Goal: Task Accomplishment & Management: Manage account settings

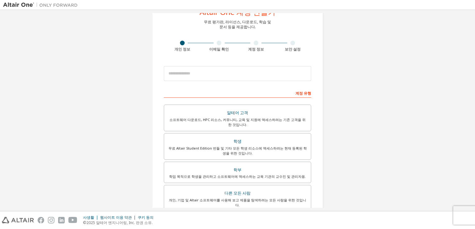
scroll to position [62, 0]
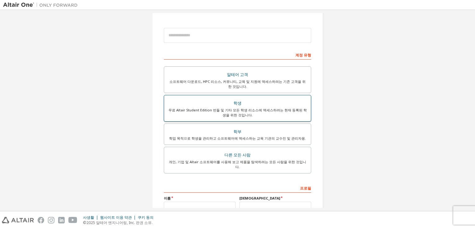
click at [293, 112] on div "무료 Altair Student Edition 번들 및 기타 모든 학생 리소스에 액세스하려는 현재 등록된 학생을 위한 것입니다." at bounding box center [237, 113] width 139 height 10
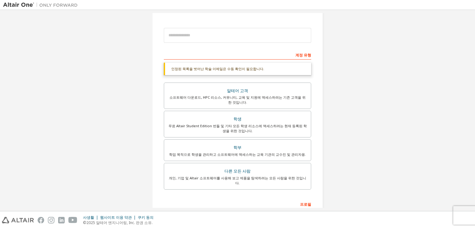
scroll to position [139, 0]
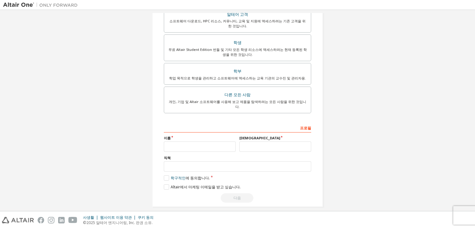
click at [221, 136] on div "이름" at bounding box center [199, 144] width 75 height 16
click at [218, 142] on input "text" at bounding box center [200, 147] width 72 height 10
type input "*"
click at [251, 142] on input "text" at bounding box center [275, 147] width 72 height 10
type input "**"
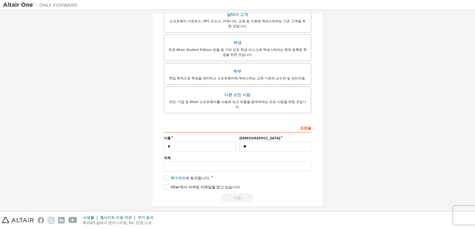
click at [258, 156] on div "직책" at bounding box center [237, 164] width 147 height 16
click at [255, 162] on input "text" at bounding box center [237, 167] width 147 height 10
type input "***"
click at [175, 175] on link "학구적인" at bounding box center [178, 177] width 15 height 5
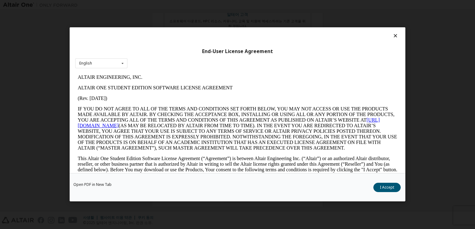
scroll to position [0, 0]
click at [393, 34] on icon at bounding box center [395, 36] width 7 height 6
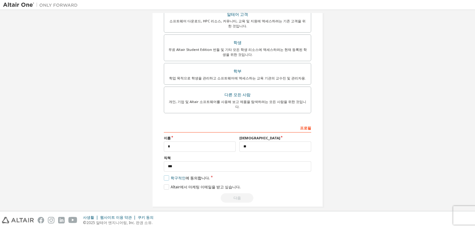
click at [165, 175] on label "학구적인 에 동의합니다." at bounding box center [187, 177] width 46 height 5
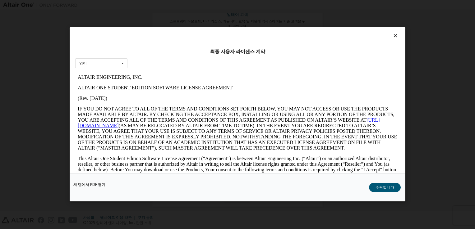
drag, startPoint x: 326, startPoint y: 156, endPoint x: 317, endPoint y: 73, distance: 84.0
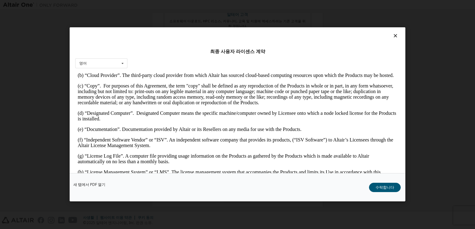
scroll to position [217, 0]
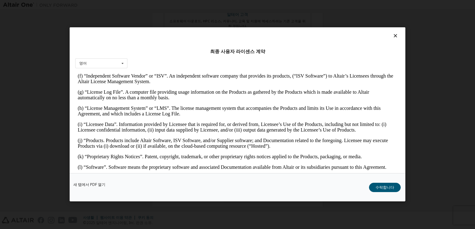
click at [392, 35] on icon at bounding box center [395, 36] width 7 height 6
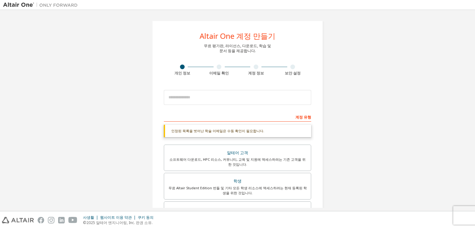
scroll to position [0, 0]
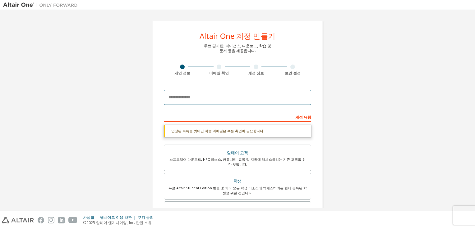
click at [211, 99] on input "email" at bounding box center [237, 97] width 147 height 15
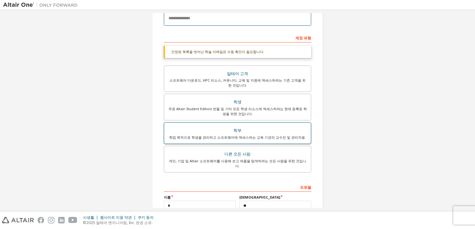
scroll to position [139, 0]
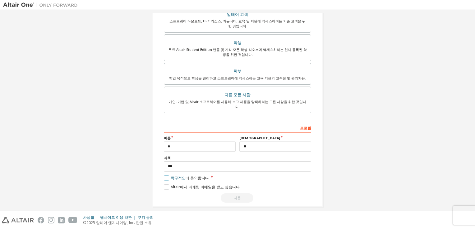
click at [167, 175] on label "학구적인 에 동의합니다." at bounding box center [187, 177] width 46 height 5
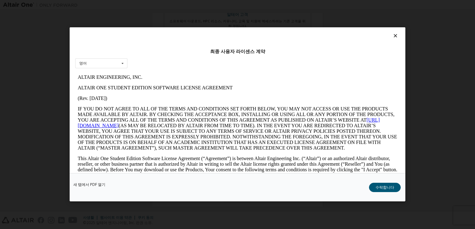
scroll to position [0, 0]
click at [370, 189] on div "새 탭에서 PDF 열기 수락합니다" at bounding box center [237, 188] width 335 height 28
click at [376, 187] on button "수락합니다" at bounding box center [385, 187] width 32 height 9
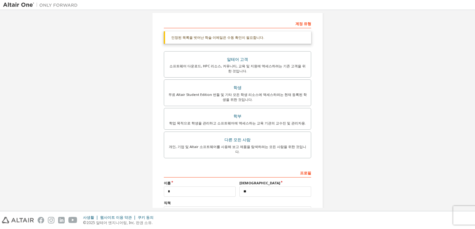
scroll to position [14, 0]
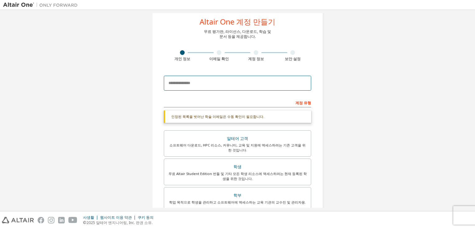
click at [223, 79] on input "email" at bounding box center [237, 83] width 147 height 15
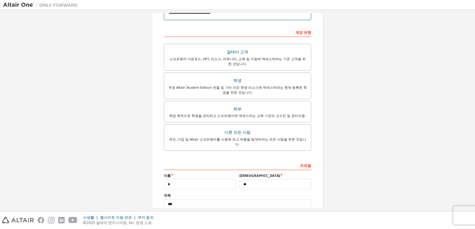
scroll to position [122, 0]
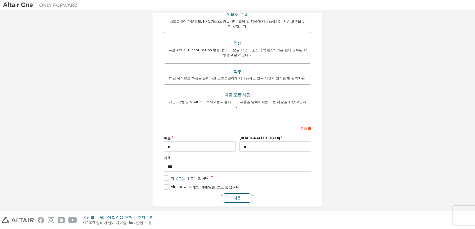
type input "**********"
click at [234, 194] on button "다음" at bounding box center [237, 198] width 33 height 9
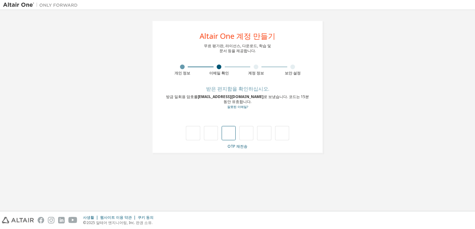
type input "*"
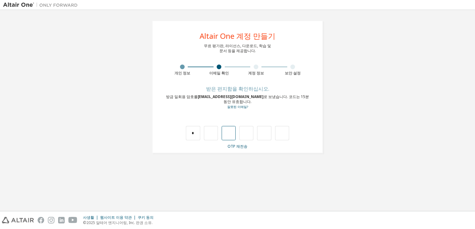
type input "*"
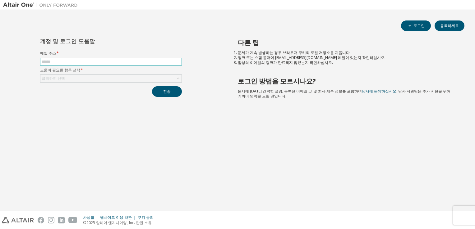
click at [110, 60] on input "text" at bounding box center [111, 61] width 139 height 5
type input "*"
type input "**********"
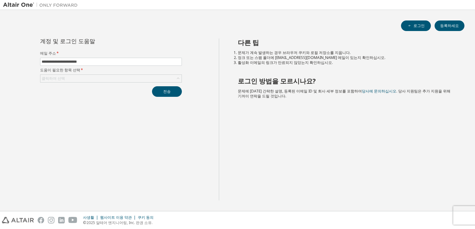
click at [173, 85] on div "**********" at bounding box center [110, 68] width 149 height 58
click at [173, 89] on button "전송" at bounding box center [167, 91] width 30 height 11
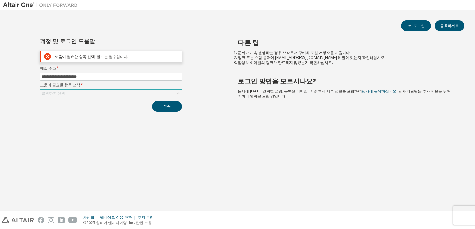
click at [142, 91] on div "클릭하여 선택" at bounding box center [110, 93] width 141 height 7
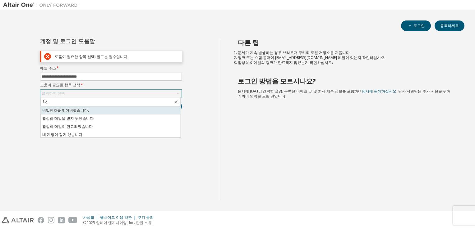
click at [121, 110] on li "비밀번호를 잊어버렸습니다." at bounding box center [111, 111] width 140 height 8
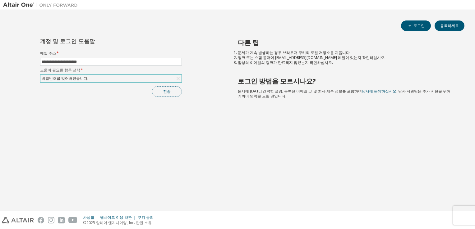
click at [164, 90] on button "전송" at bounding box center [167, 91] width 30 height 11
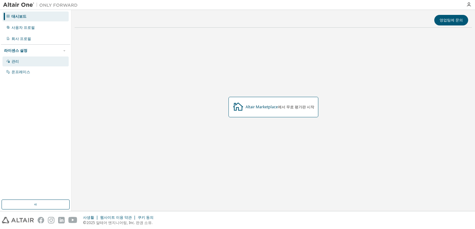
click at [33, 57] on div "관리" at bounding box center [35, 62] width 66 height 10
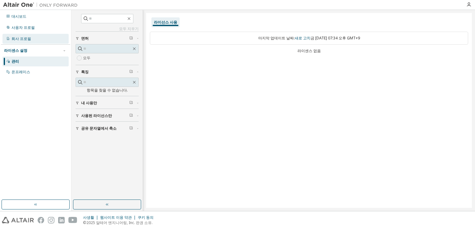
click at [33, 40] on div "회사 프로필" at bounding box center [35, 39] width 66 height 10
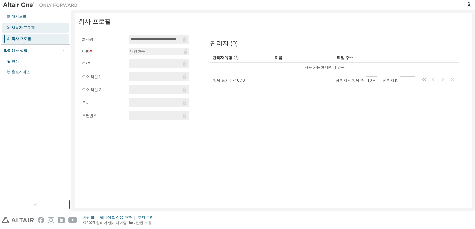
click at [43, 26] on div "사용자 프로필" at bounding box center [35, 28] width 66 height 10
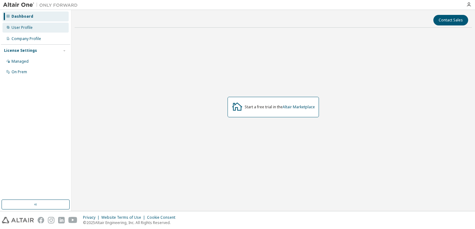
click at [22, 26] on div "User Profile" at bounding box center [21, 27] width 21 height 5
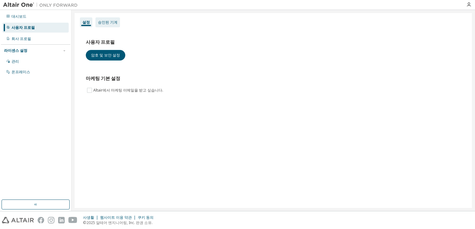
click at [105, 22] on div "승인된 기계" at bounding box center [108, 22] width 20 height 5
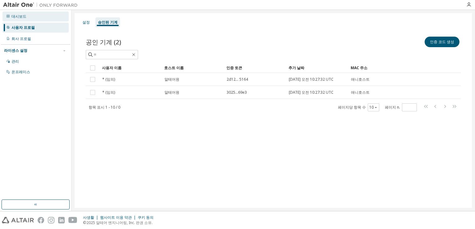
click at [36, 18] on div "대시보드" at bounding box center [35, 16] width 66 height 10
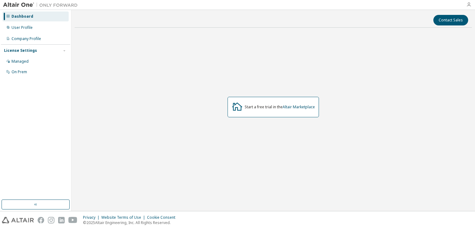
click at [467, 6] on icon "button" at bounding box center [468, 4] width 5 height 5
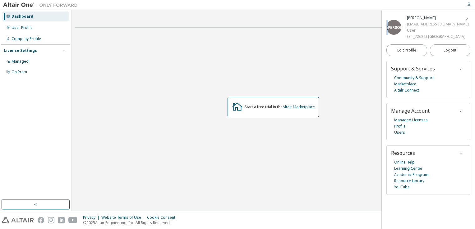
drag, startPoint x: 395, startPoint y: 26, endPoint x: 389, endPoint y: 34, distance: 9.8
click at [389, 34] on div "최" at bounding box center [393, 27] width 15 height 15
click at [38, 26] on div "User Profile" at bounding box center [35, 28] width 66 height 10
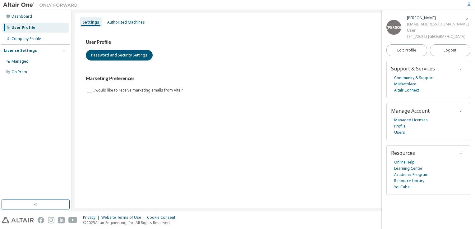
drag, startPoint x: 399, startPoint y: 27, endPoint x: 394, endPoint y: 24, distance: 6.5
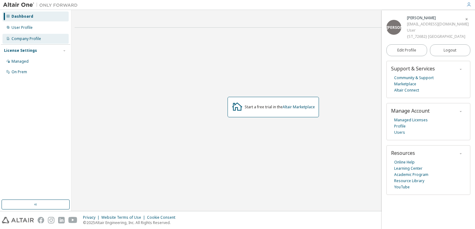
click at [21, 37] on div "Company Profile" at bounding box center [26, 38] width 30 height 5
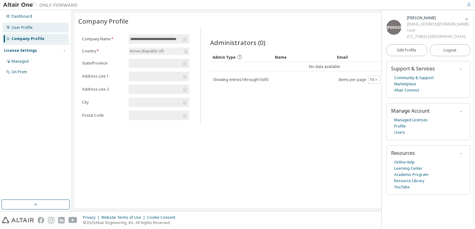
click at [26, 28] on div "User Profile" at bounding box center [21, 27] width 21 height 5
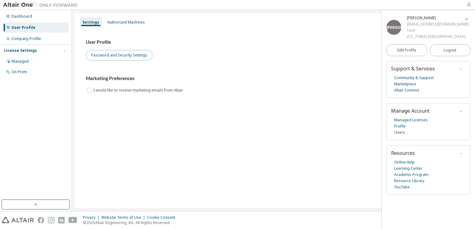
click at [123, 54] on button "Password and Security Settings" at bounding box center [119, 55] width 67 height 11
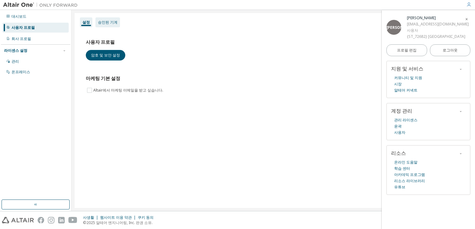
click at [103, 23] on div "승인된 기계" at bounding box center [108, 22] width 20 height 5
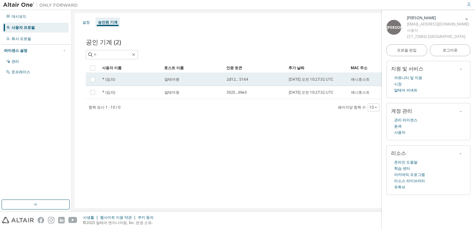
drag, startPoint x: 126, startPoint y: 79, endPoint x: 97, endPoint y: 80, distance: 29.5
click at [97, 80] on td at bounding box center [93, 79] width 14 height 13
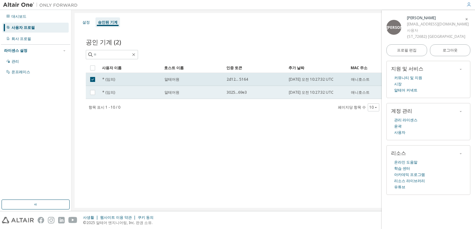
click at [92, 88] on td at bounding box center [93, 92] width 14 height 13
drag, startPoint x: 114, startPoint y: 83, endPoint x: 119, endPoint y: 80, distance: 5.6
click at [119, 80] on td "* (임의)" at bounding box center [130, 79] width 62 height 13
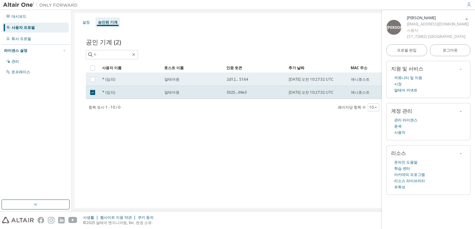
click at [150, 78] on div "* (임의)" at bounding box center [130, 79] width 57 height 5
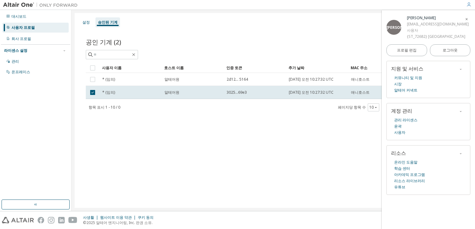
click at [150, 78] on div "* (임의)" at bounding box center [130, 79] width 57 height 5
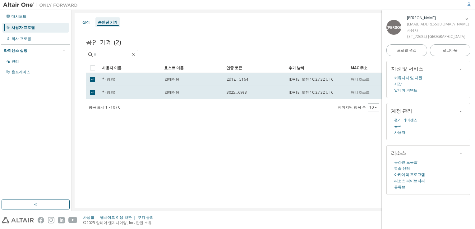
click at [464, 19] on span "button" at bounding box center [466, 19] width 6 height 10
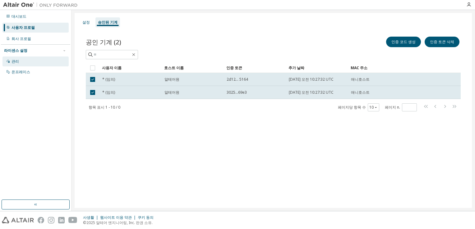
click at [25, 63] on div "관리" at bounding box center [35, 62] width 66 height 10
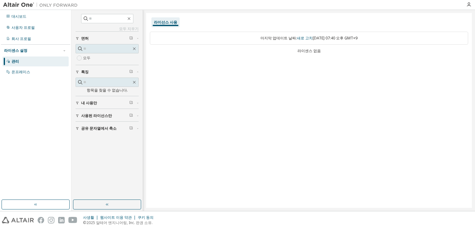
click at [114, 104] on div "내 사용만" at bounding box center [109, 103] width 56 height 5
click at [106, 131] on span "사용된 라이선스만" at bounding box center [96, 133] width 31 height 5
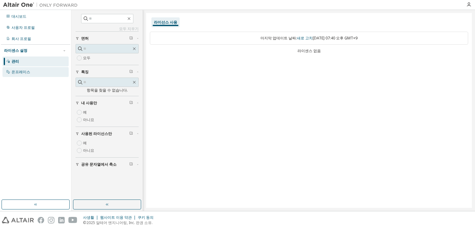
click at [36, 71] on div "온프레미스" at bounding box center [35, 72] width 66 height 10
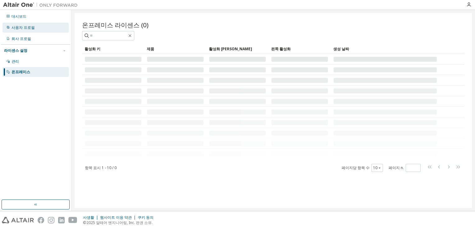
click at [41, 28] on div "사용자 프로필" at bounding box center [35, 28] width 66 height 10
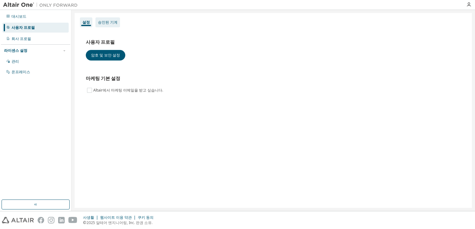
click at [104, 24] on div "승인된 기계" at bounding box center [108, 22] width 20 height 5
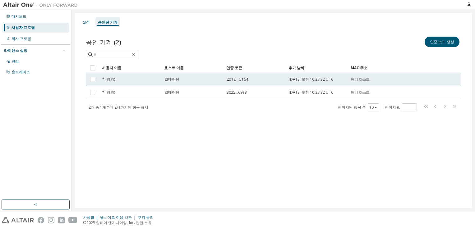
drag, startPoint x: 116, startPoint y: 75, endPoint x: 109, endPoint y: 79, distance: 7.8
click at [109, 79] on span "* (임의)" at bounding box center [108, 79] width 13 height 5
drag, startPoint x: 97, startPoint y: 82, endPoint x: 232, endPoint y: 81, distance: 135.1
drag, startPoint x: 232, startPoint y: 81, endPoint x: 394, endPoint y: 80, distance: 161.2
click at [394, 80] on div "애니호스트" at bounding box center [373, 79] width 44 height 5
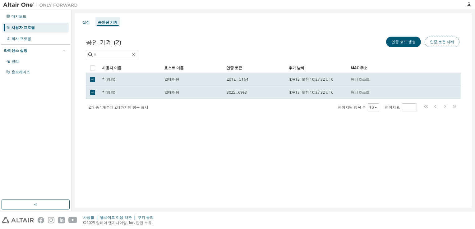
click at [443, 44] on button "인증 토큰 삭제" at bounding box center [441, 42] width 35 height 11
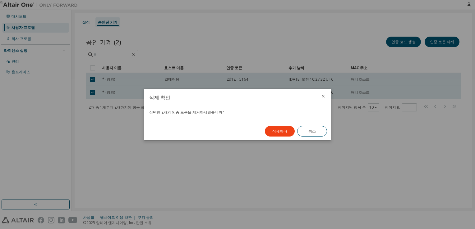
click at [278, 129] on button "삭제하다" at bounding box center [280, 131] width 30 height 11
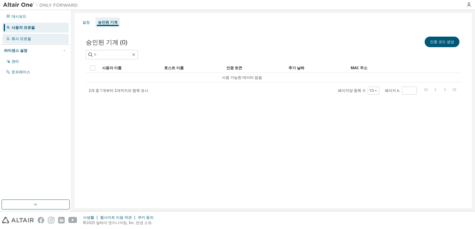
click at [25, 39] on div "회사 프로필" at bounding box center [21, 38] width 20 height 5
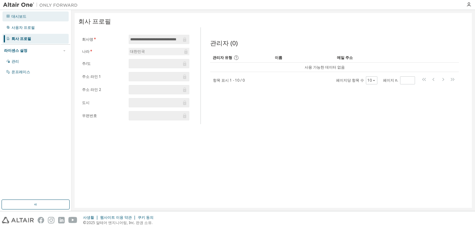
click at [24, 14] on div "대시보드" at bounding box center [18, 16] width 15 height 5
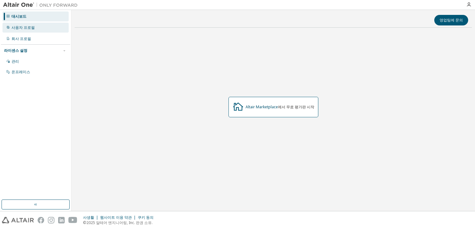
click at [25, 23] on div "사용자 프로필" at bounding box center [35, 28] width 66 height 10
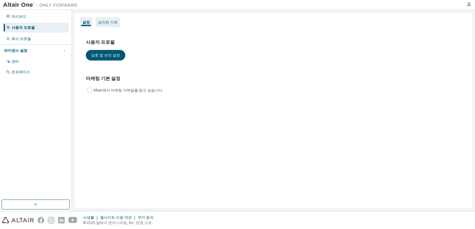
click at [104, 24] on div "승인된 기계" at bounding box center [108, 22] width 20 height 5
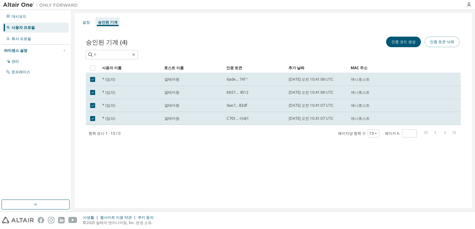
click at [442, 41] on button "인증 토큰 삭제" at bounding box center [441, 42] width 35 height 11
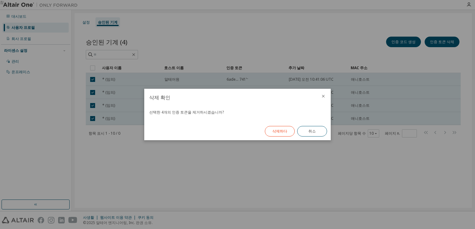
click at [277, 131] on button "삭제하다" at bounding box center [280, 131] width 30 height 11
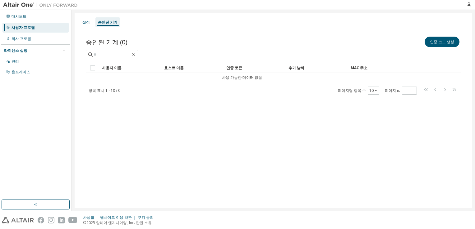
click at [92, 23] on div "설정 승인된 기계" at bounding box center [273, 22] width 390 height 11
click at [86, 21] on div "설정" at bounding box center [85, 22] width 7 height 5
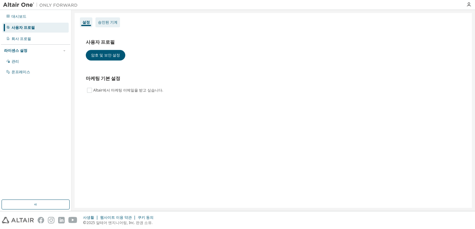
click at [109, 19] on div "승인된 기계" at bounding box center [107, 22] width 25 height 10
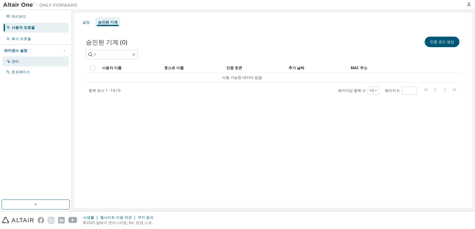
click at [30, 57] on div "관리" at bounding box center [35, 62] width 66 height 10
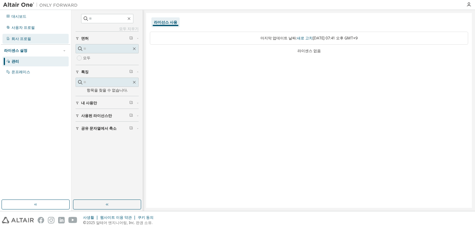
click at [34, 39] on div "회사 프로필" at bounding box center [35, 39] width 66 height 10
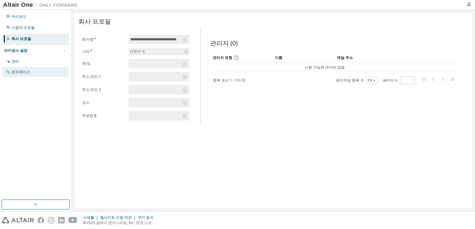
click at [41, 73] on div "온프레미스" at bounding box center [35, 72] width 66 height 10
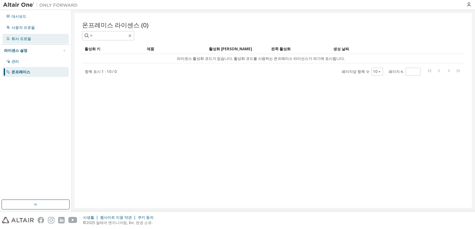
click at [36, 34] on div "회사 프로필" at bounding box center [35, 39] width 66 height 10
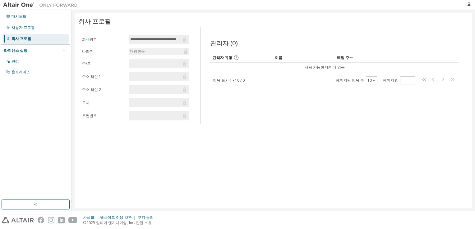
click at [35, 22] on div "대시보드 사용자 프로필 회사 프로필 라이센스 설정 관리 온프레미스" at bounding box center [35, 44] width 69 height 67
click at [34, 25] on div "사용자 프로필" at bounding box center [35, 28] width 66 height 10
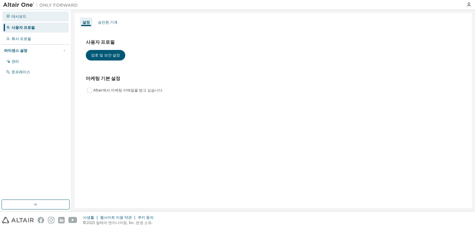
click at [30, 17] on div "대시보드" at bounding box center [35, 16] width 66 height 10
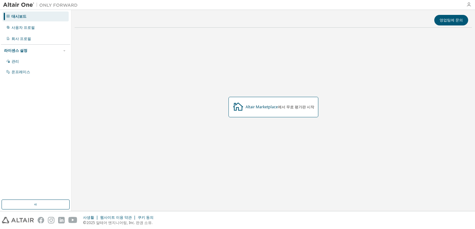
click at [467, 7] on icon "button" at bounding box center [468, 4] width 5 height 5
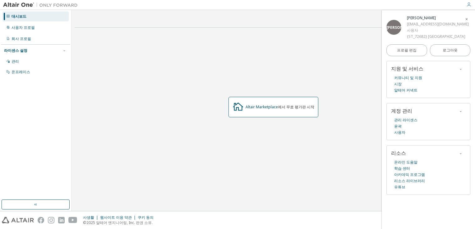
click at [464, 18] on icon "button" at bounding box center [466, 19] width 4 height 4
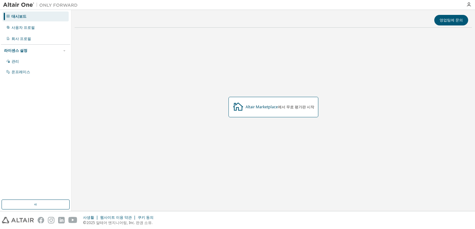
click at [471, 6] on div at bounding box center [468, 4] width 12 height 5
click at [470, 6] on icon "button" at bounding box center [468, 4] width 5 height 5
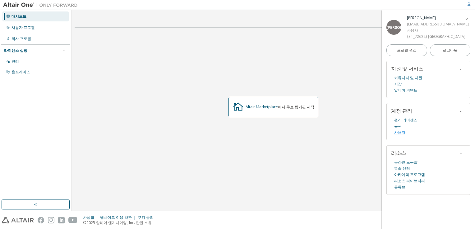
click at [397, 132] on link "사용자" at bounding box center [399, 133] width 11 height 6
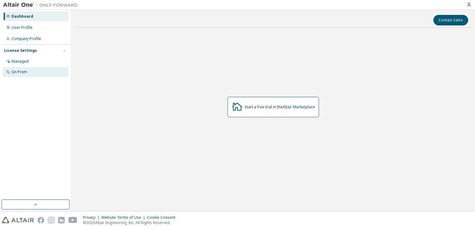
drag, startPoint x: 183, startPoint y: 219, endPoint x: 34, endPoint y: 71, distance: 210.9
click at [34, 71] on div "On Prem" at bounding box center [35, 72] width 66 height 10
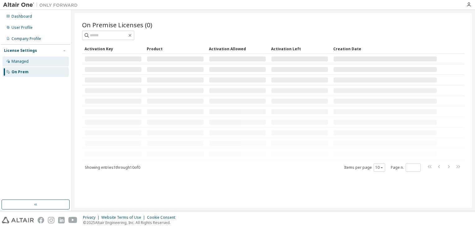
click at [33, 60] on div "Managed" at bounding box center [35, 62] width 66 height 10
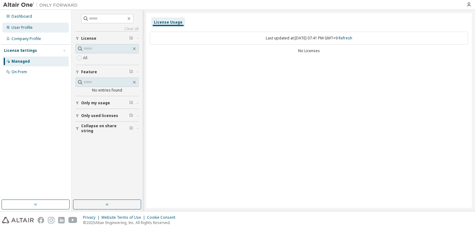
click at [34, 27] on div "User Profile" at bounding box center [35, 28] width 66 height 10
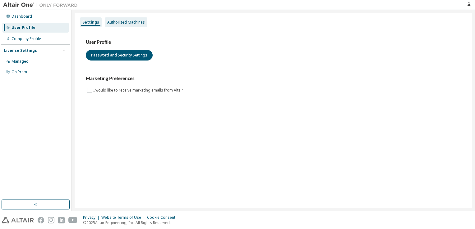
click at [121, 22] on div "Authorized Machines" at bounding box center [126, 22] width 38 height 5
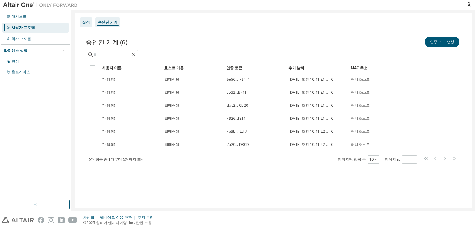
click at [87, 25] on div "설정" at bounding box center [86, 22] width 12 height 10
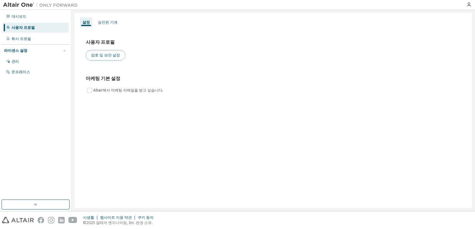
click at [102, 58] on button "암호 및 보안 설정" at bounding box center [105, 55] width 39 height 11
click at [96, 57] on button "암호 및 보안 설정" at bounding box center [105, 55] width 39 height 11
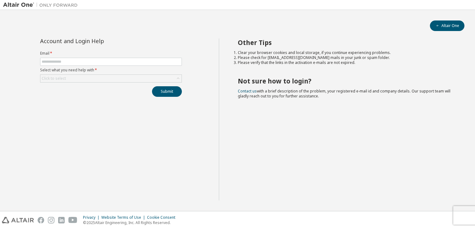
click at [84, 57] on form "Email * Select what you need help with * Click to select" at bounding box center [111, 67] width 142 height 32
click at [80, 59] on input "text" at bounding box center [111, 61] width 139 height 5
click at [98, 63] on input "text" at bounding box center [111, 61] width 139 height 5
type input "*"
type input "**********"
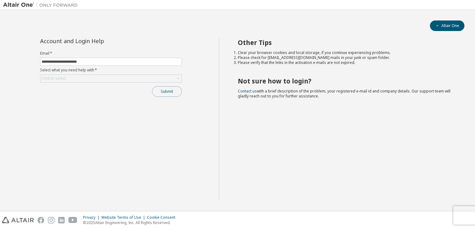
click at [166, 90] on button "Submit" at bounding box center [167, 91] width 30 height 11
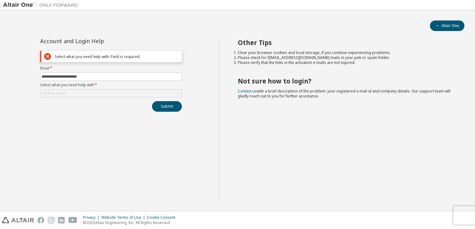
click at [119, 124] on div "**********" at bounding box center [111, 120] width 216 height 162
click at [93, 87] on form "**********" at bounding box center [111, 82] width 142 height 32
click at [101, 99] on div "**********" at bounding box center [110, 75] width 149 height 73
click at [101, 91] on div "Click to select" at bounding box center [110, 93] width 141 height 7
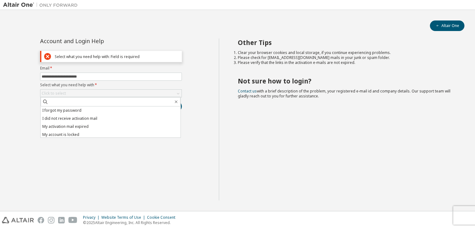
click at [96, 111] on li "I forgot my password" at bounding box center [111, 111] width 140 height 8
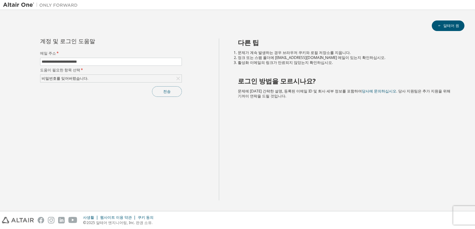
click at [164, 91] on button "전송" at bounding box center [167, 91] width 30 height 11
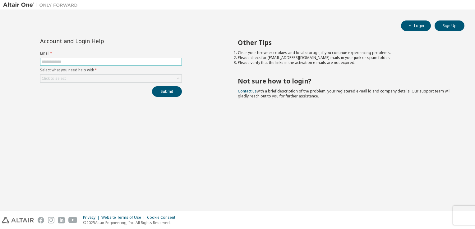
click at [141, 62] on input "text" at bounding box center [111, 61] width 139 height 5
type input "*"
type input "**********"
drag, startPoint x: 135, startPoint y: 81, endPoint x: 132, endPoint y: 75, distance: 6.8
click at [132, 75] on div "Click to select" at bounding box center [110, 78] width 141 height 7
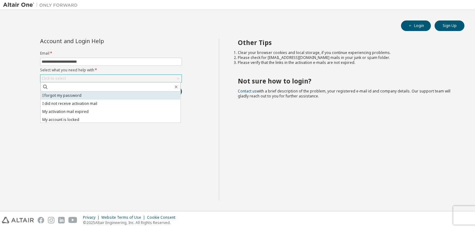
click at [125, 96] on li "I forgot my password" at bounding box center [111, 96] width 140 height 8
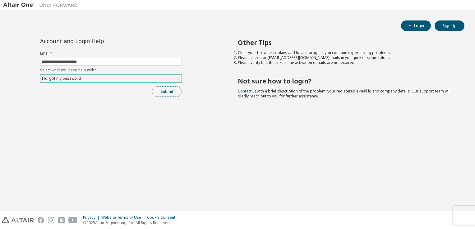
click at [176, 90] on button "Submit" at bounding box center [167, 91] width 30 height 11
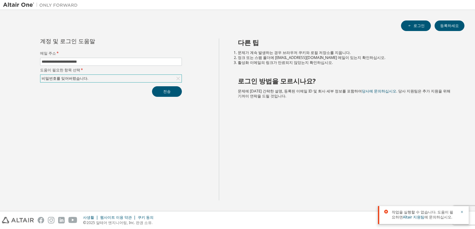
click at [164, 74] on form "**********" at bounding box center [111, 67] width 142 height 32
click at [163, 75] on div "비밀번호를 잊어버렸습니다." at bounding box center [110, 78] width 141 height 7
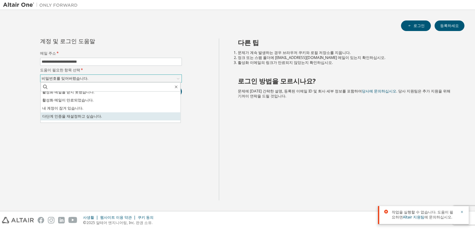
scroll to position [17, 0]
click at [135, 119] on li "모르겠지만 로그인할 수 없습니다." at bounding box center [111, 119] width 140 height 8
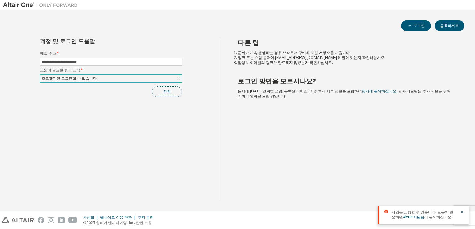
click at [172, 92] on button "전송" at bounding box center [167, 91] width 30 height 11
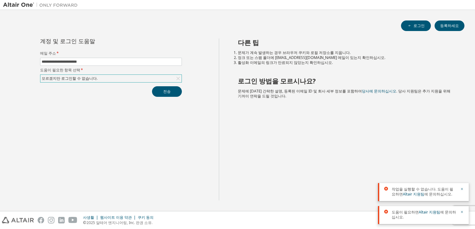
click at [140, 78] on div "모르겠지만 로그인할 수 없습니다." at bounding box center [110, 78] width 141 height 7
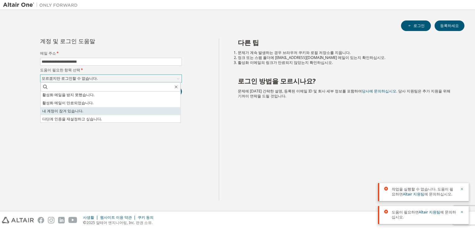
scroll to position [0, 0]
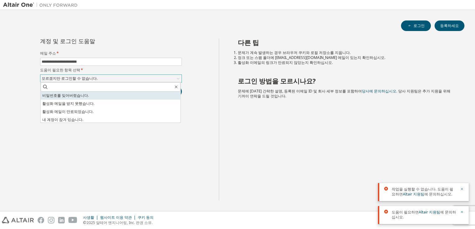
click at [99, 93] on li "비밀번호를 잊어버렸습니다." at bounding box center [111, 96] width 140 height 8
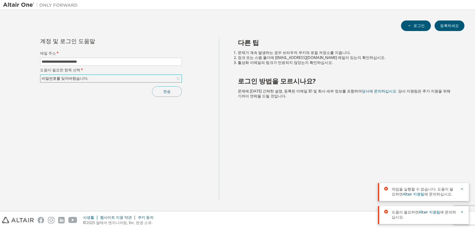
click at [170, 87] on button "전송" at bounding box center [167, 91] width 30 height 11
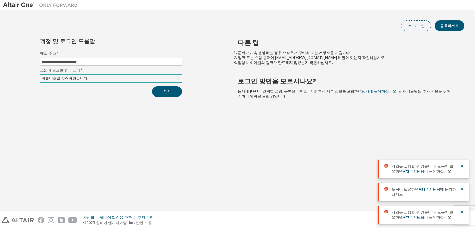
click at [404, 23] on button "로그인" at bounding box center [416, 26] width 30 height 11
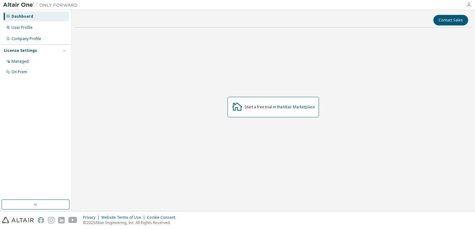
click at [470, 4] on icon "button" at bounding box center [468, 4] width 5 height 5
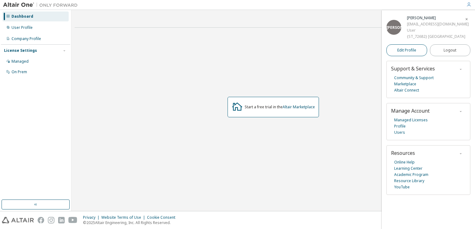
click at [403, 49] on span "Edit Profile" at bounding box center [406, 50] width 19 height 5
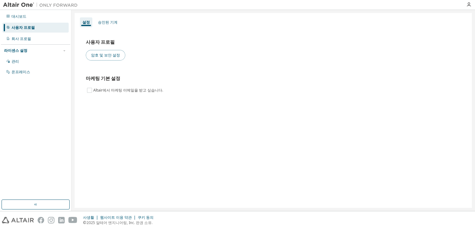
click at [109, 57] on button "암호 및 보안 설정" at bounding box center [105, 55] width 39 height 11
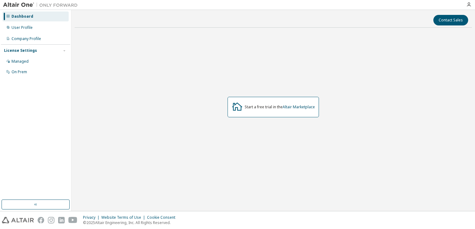
click at [471, 1] on div at bounding box center [468, 4] width 12 height 9
click at [469, 4] on icon "button" at bounding box center [468, 4] width 5 height 5
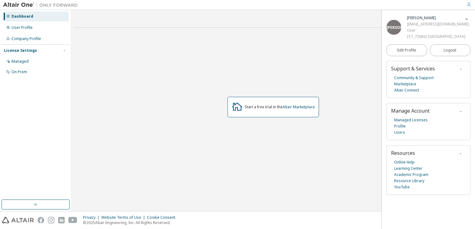
drag, startPoint x: 469, startPoint y: 4, endPoint x: 247, endPoint y: 106, distance: 244.1
click at [247, 106] on div "Dashboard User Profile Company Profile License Settings Managed On Prem Contact…" at bounding box center [237, 114] width 475 height 229
click at [35, 30] on div "User Profile" at bounding box center [35, 28] width 66 height 10
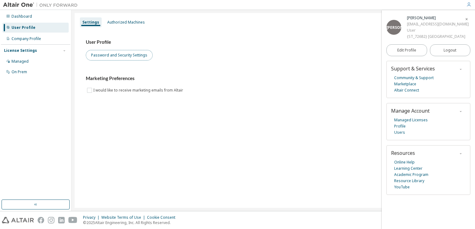
click at [115, 56] on button "Password and Security Settings" at bounding box center [119, 55] width 67 height 11
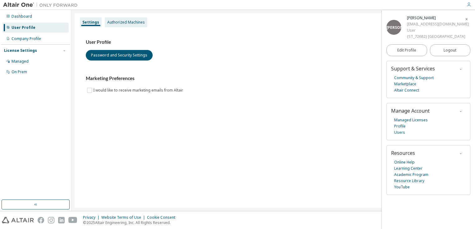
click at [129, 20] on div "Authorized Machines" at bounding box center [126, 22] width 38 height 5
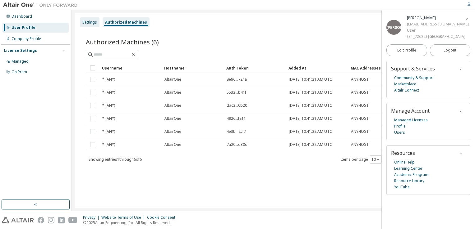
drag, startPoint x: 89, startPoint y: 19, endPoint x: 142, endPoint y: 1, distance: 56.3
click at [89, 19] on div "Settings" at bounding box center [90, 22] width 20 height 10
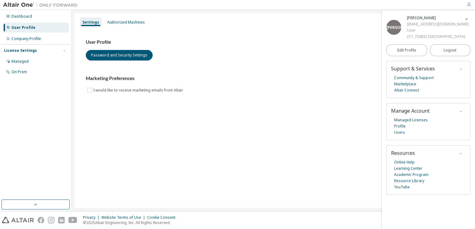
click at [463, 19] on button "button" at bounding box center [466, 19] width 10 height 10
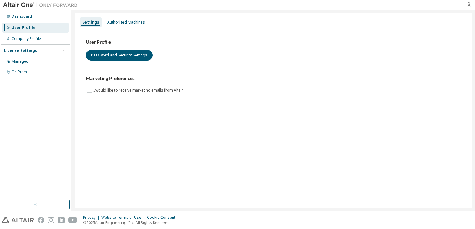
click at [469, 5] on icon "button" at bounding box center [468, 4] width 5 height 5
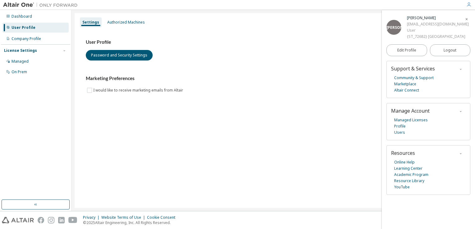
drag, startPoint x: 15, startPoint y: 8, endPoint x: 13, endPoint y: 3, distance: 5.1
click at [15, 7] on img at bounding box center [42, 5] width 78 height 6
click at [13, 3] on img at bounding box center [42, 5] width 78 height 6
click at [33, 17] on div "Dashboard" at bounding box center [35, 16] width 66 height 10
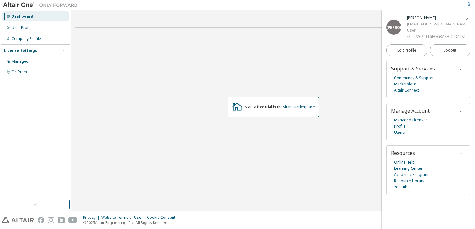
click at [37, 33] on div "Dashboard User Profile Company Profile License Settings Managed On Prem" at bounding box center [35, 44] width 69 height 67
click at [35, 27] on div "User Profile" at bounding box center [35, 28] width 66 height 10
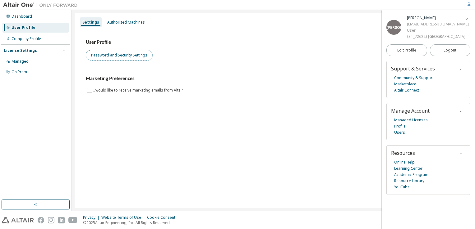
click at [126, 54] on button "Password and Security Settings" at bounding box center [119, 55] width 67 height 11
